Goal: Transaction & Acquisition: Purchase product/service

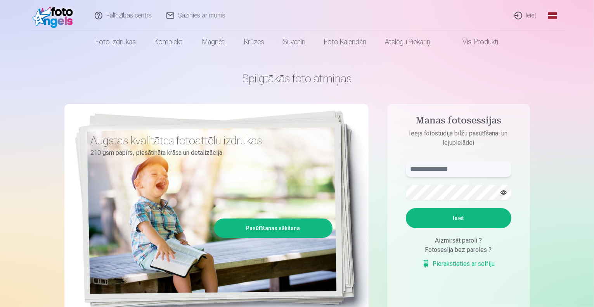
click at [450, 165] on input "text" at bounding box center [459, 169] width 106 height 16
type input "**********"
click at [462, 223] on button "Ieiet" at bounding box center [459, 218] width 106 height 20
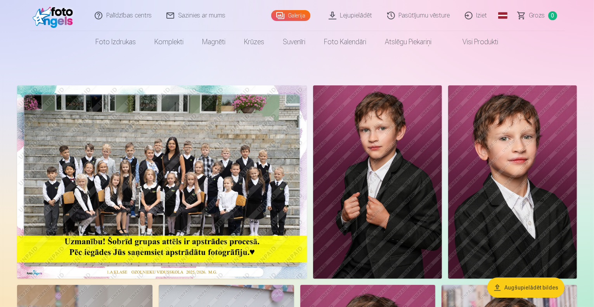
click at [540, 21] on link "Grozs 0" at bounding box center [538, 15] width 54 height 31
